Goal: Transaction & Acquisition: Purchase product/service

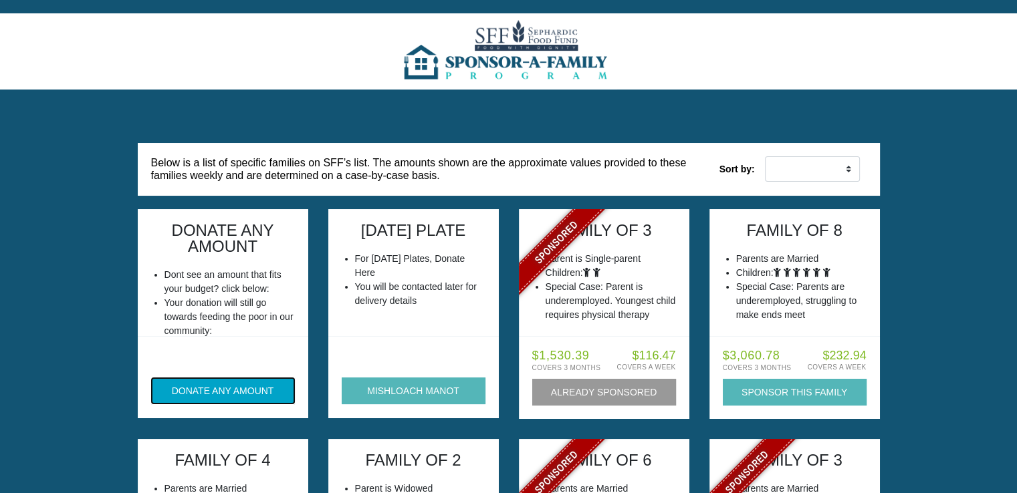
click at [227, 401] on button "DONATE ANY AMOUNT" at bounding box center [223, 391] width 144 height 27
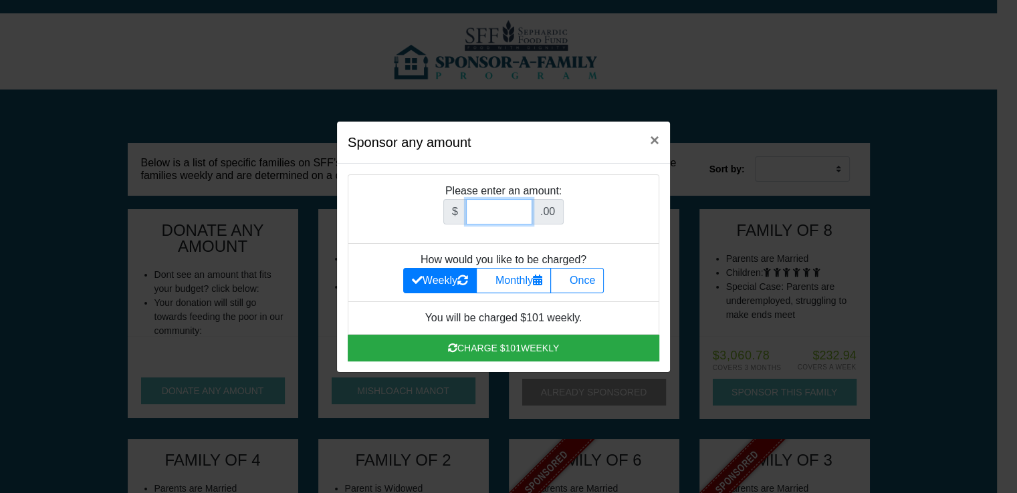
click at [514, 215] on input "Amount (to the nearest dollar)" at bounding box center [499, 211] width 66 height 25
type input "3600"
click at [592, 285] on label "Once" at bounding box center [576, 280] width 53 height 25
click at [568, 281] on input "Once" at bounding box center [563, 277] width 9 height 9
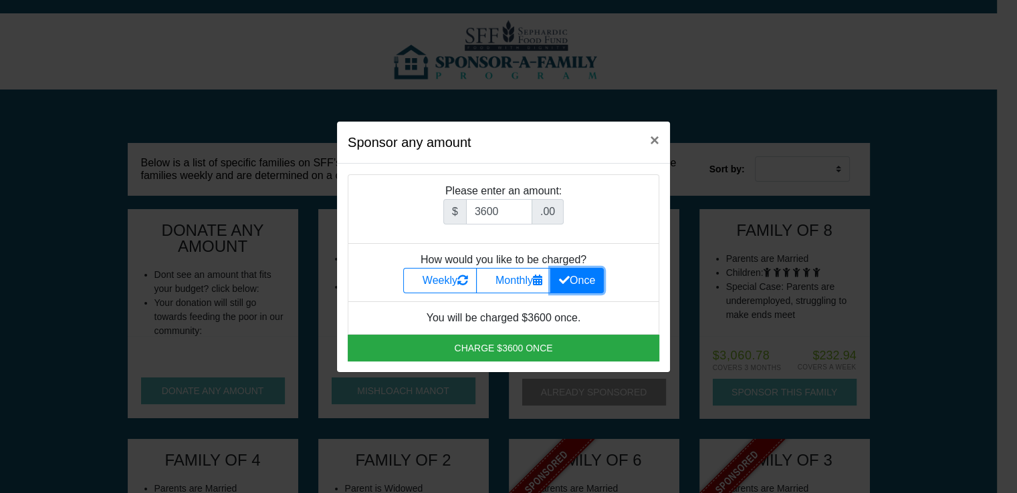
radio input "true"
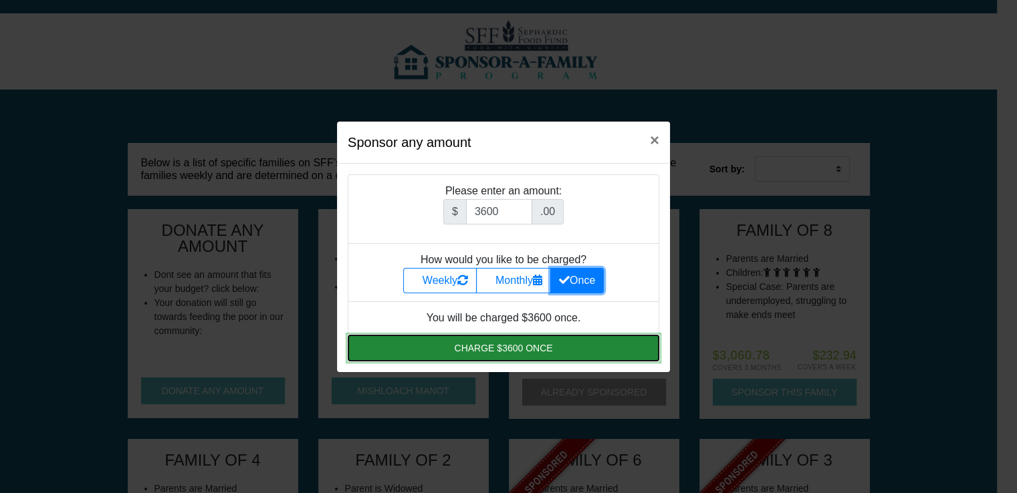
click at [507, 347] on button "Charge $3600 once" at bounding box center [504, 348] width 312 height 27
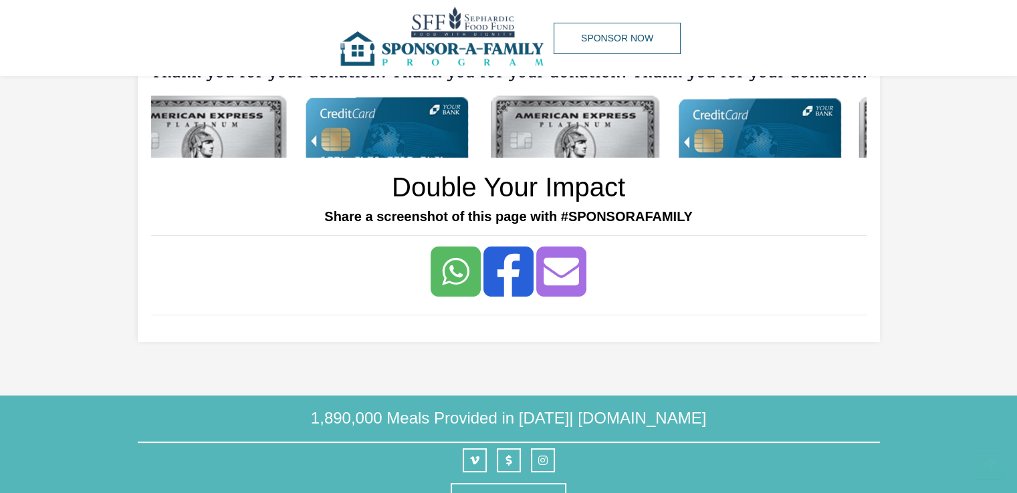
scroll to position [293, 0]
